Goal: Task Accomplishment & Management: Use online tool/utility

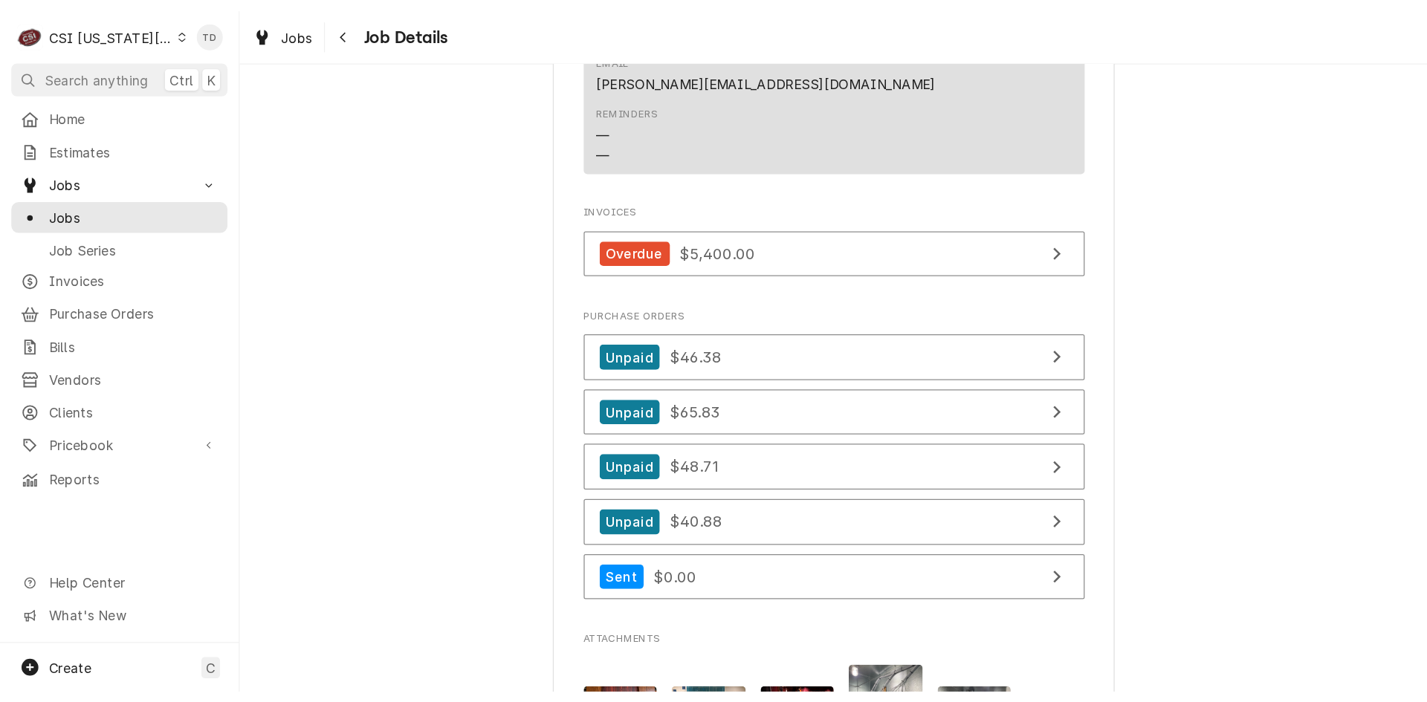
scroll to position [1388, 0]
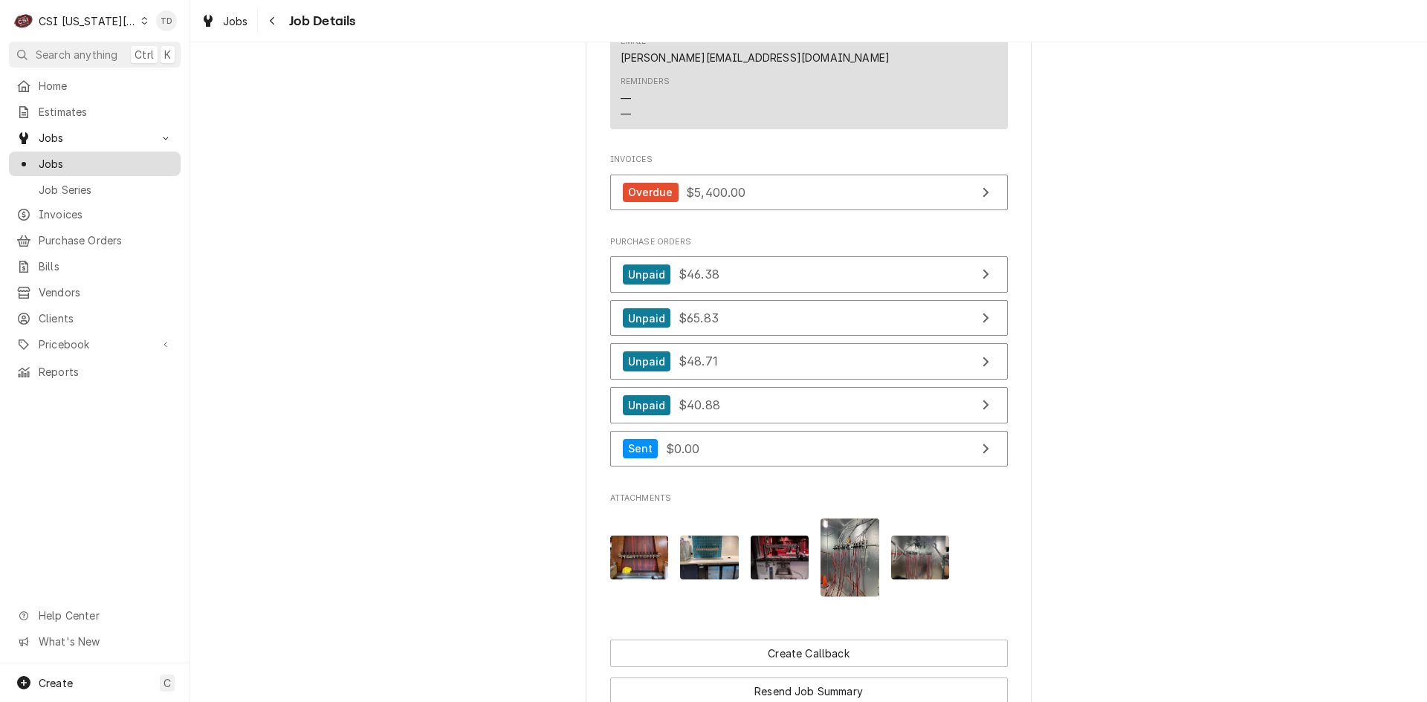
click at [93, 158] on span "Jobs" at bounding box center [106, 164] width 135 height 16
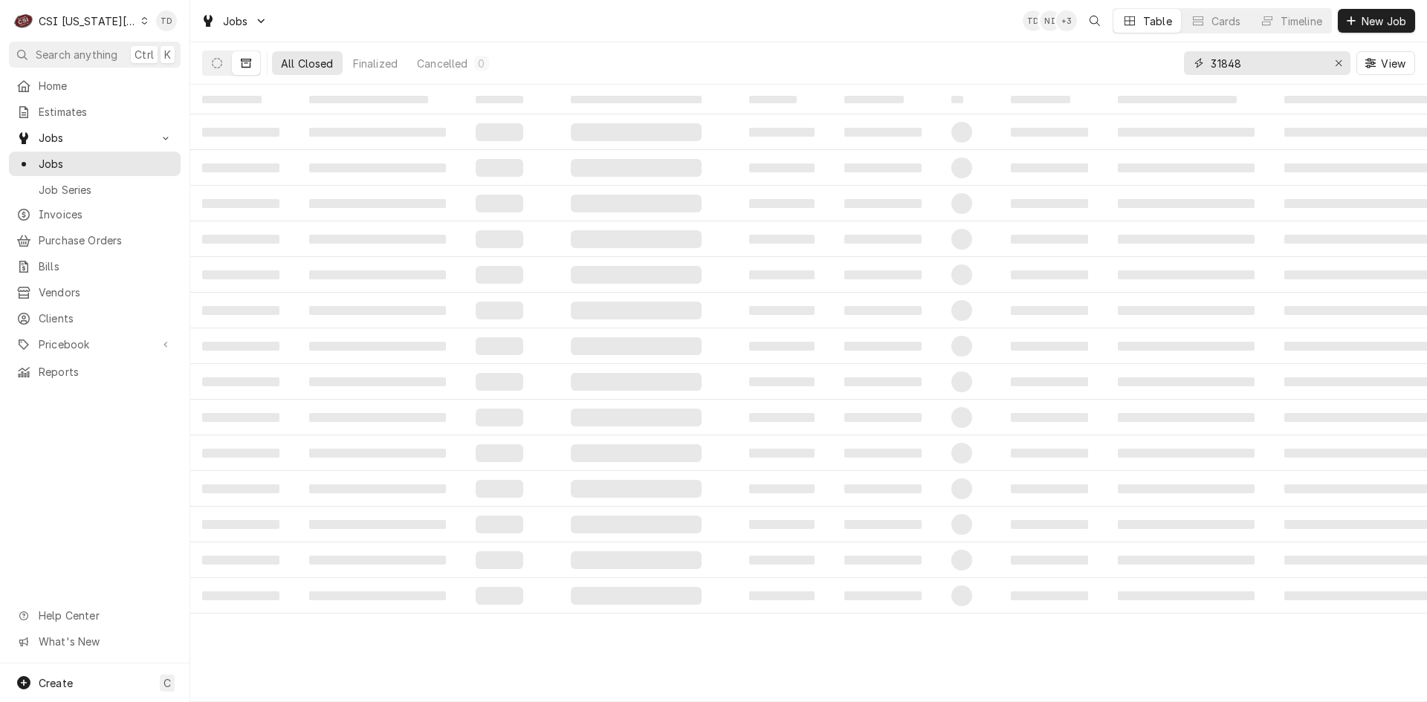
click at [1254, 66] on input "31848" at bounding box center [1266, 63] width 111 height 24
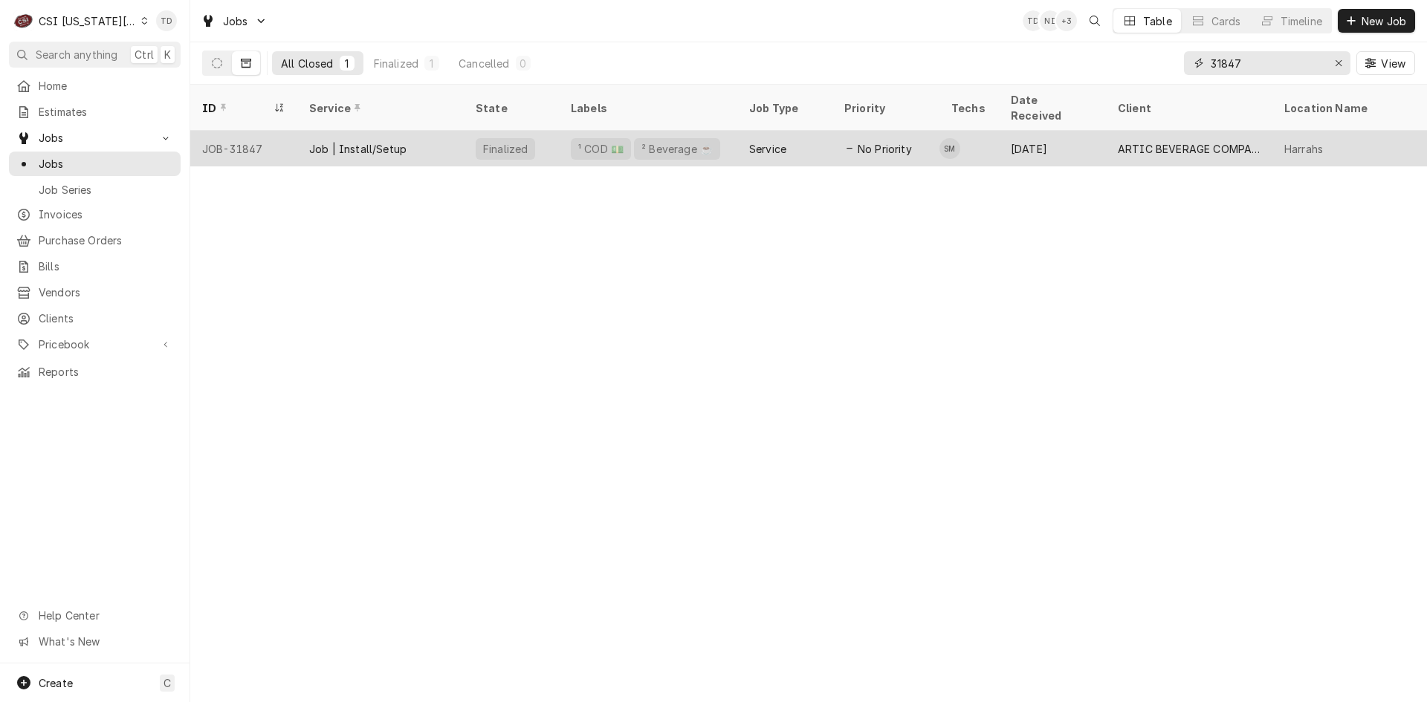
type input "31847"
click at [429, 131] on div "Job | Install/Setup" at bounding box center [380, 149] width 166 height 36
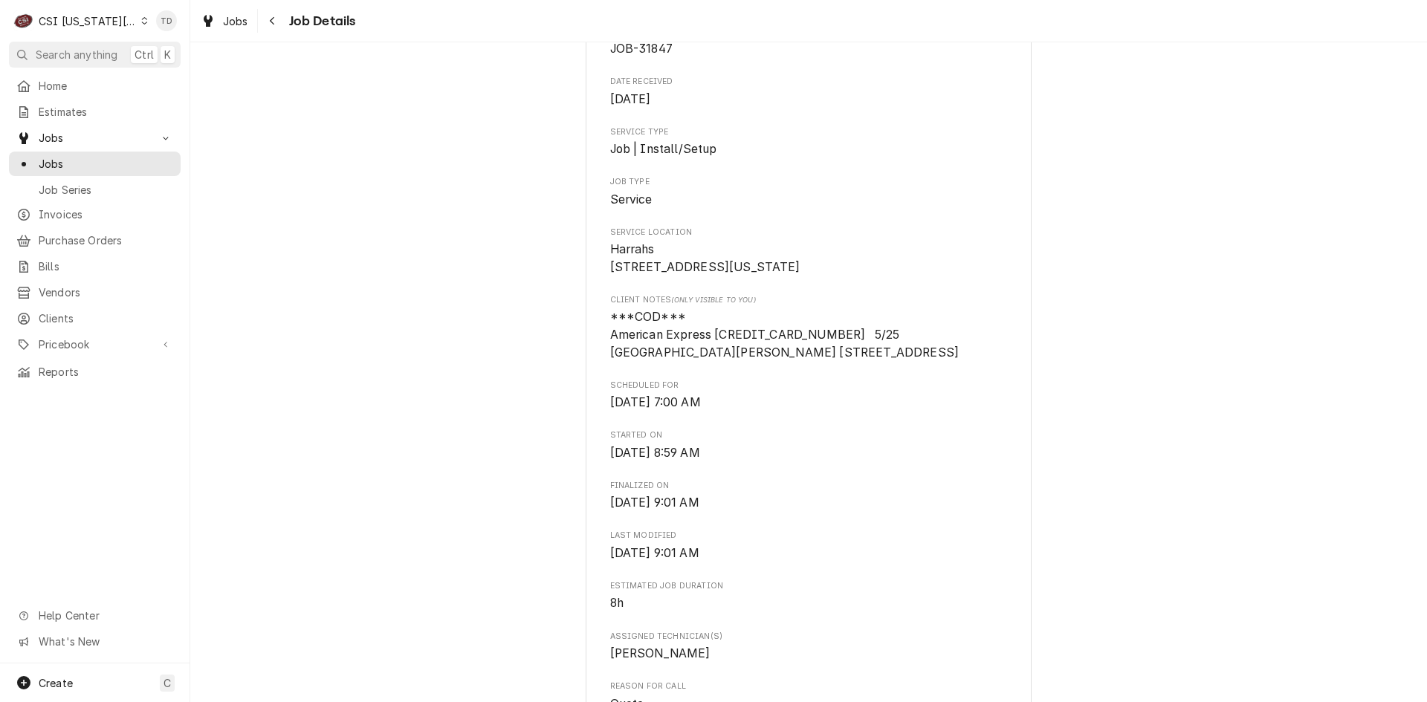
scroll to position [242, 0]
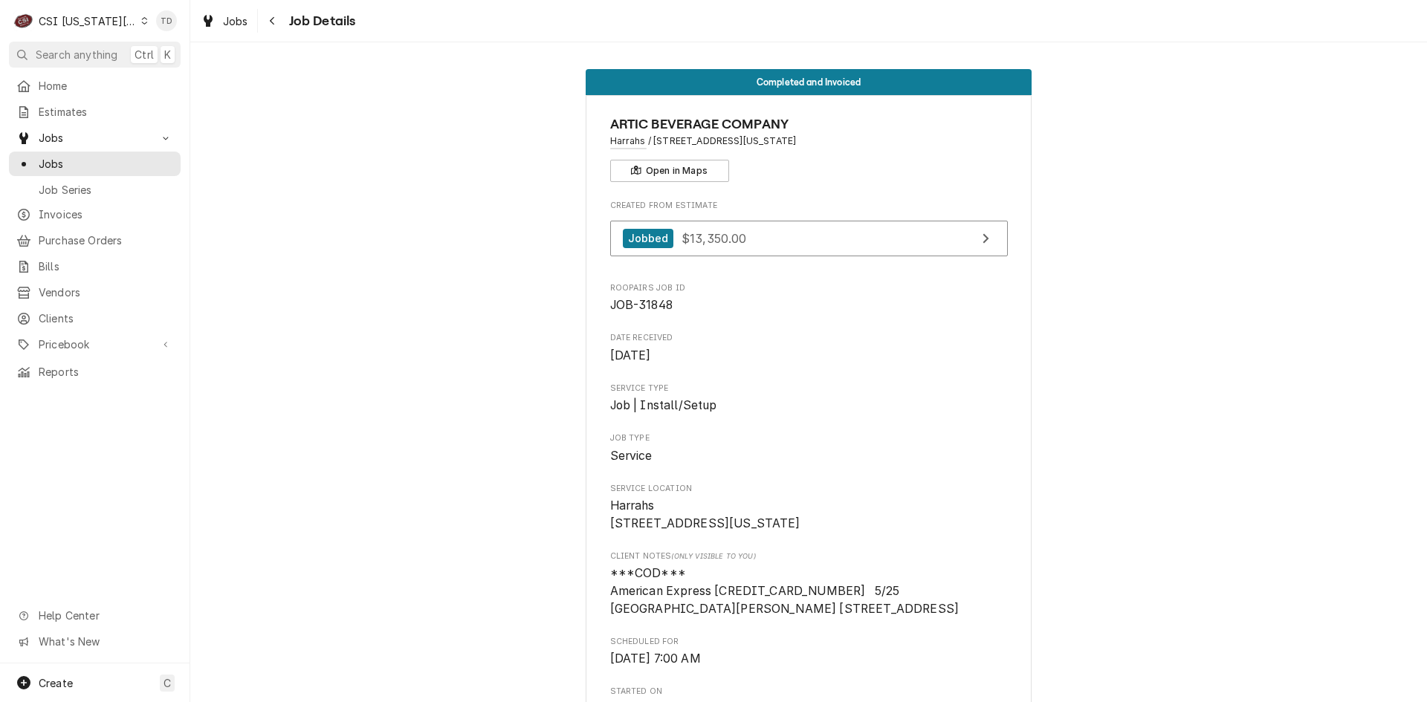
scroll to position [1214, 0]
